Goal: Find contact information: Find contact information

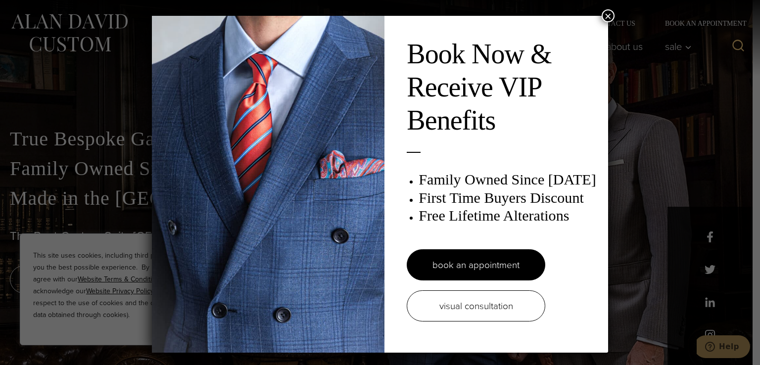
click at [615, 16] on div "Book Now & Receive VIP Benefits Family Owned Since [DATE] First Time Buyers Dis…" at bounding box center [380, 182] width 760 height 365
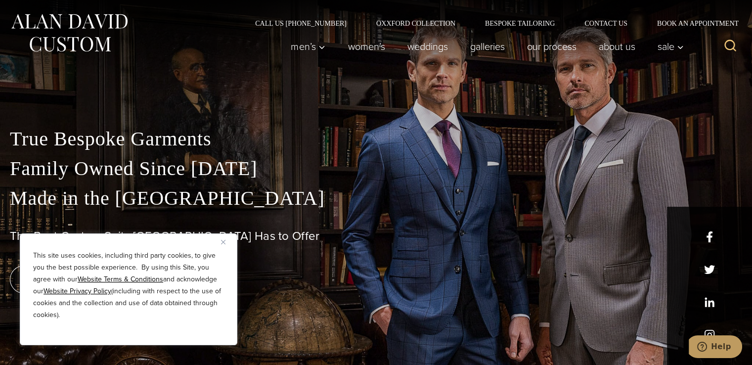
click at [620, 16] on div "Call Us [PHONE_NUMBER] Oxxford Collection Bespoke Tailoring Contact Us Book an …" at bounding box center [376, 13] width 752 height 27
click at [608, 22] on link "Contact Us" at bounding box center [606, 23] width 73 height 7
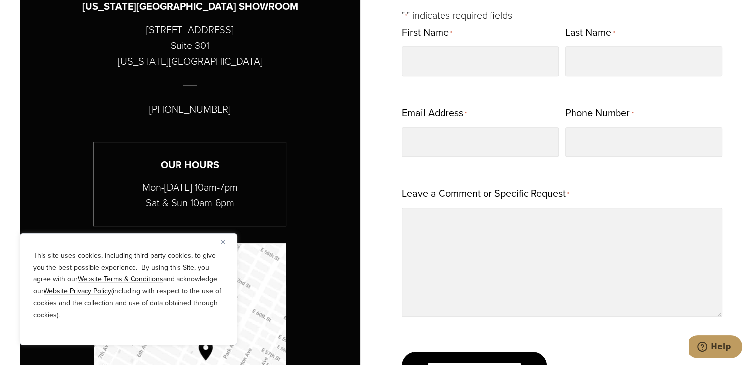
scroll to position [445, 0]
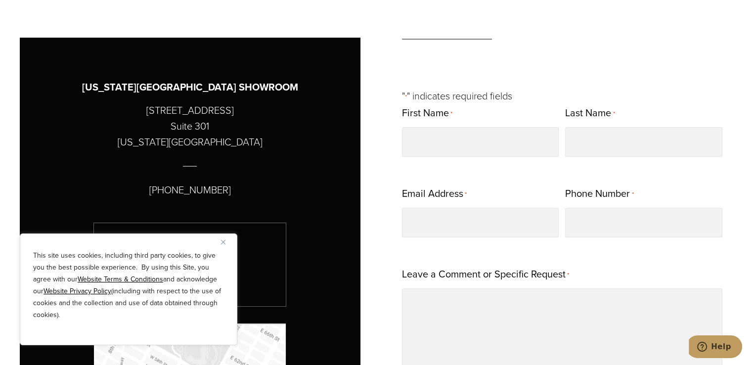
click at [222, 244] on img "Close" at bounding box center [223, 242] width 4 height 4
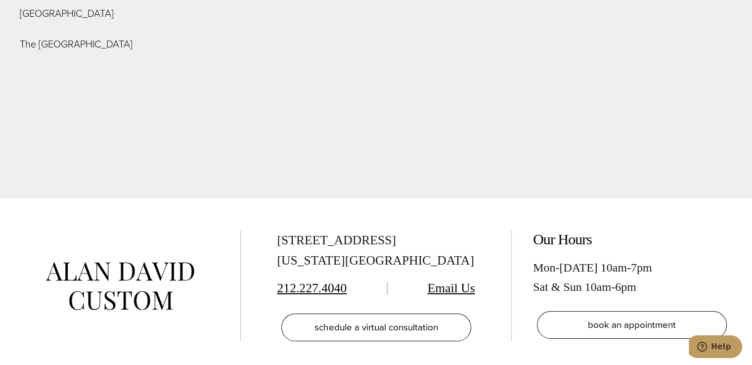
scroll to position [3710, 0]
